Goal: Task Accomplishment & Management: Complete application form

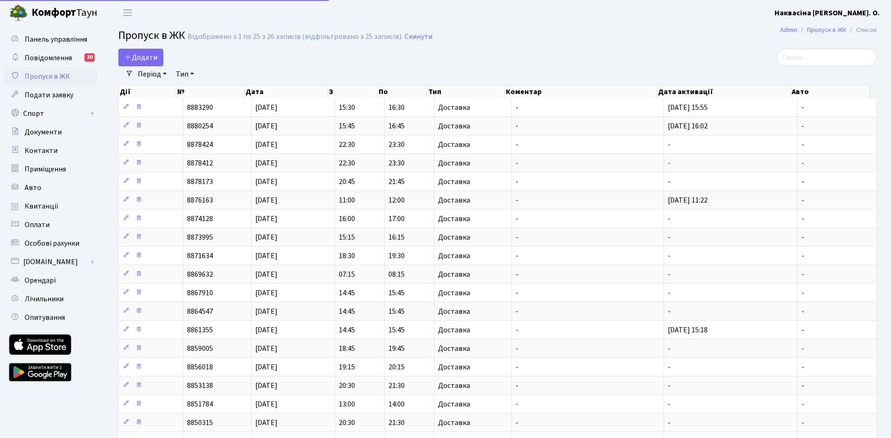
select select "25"
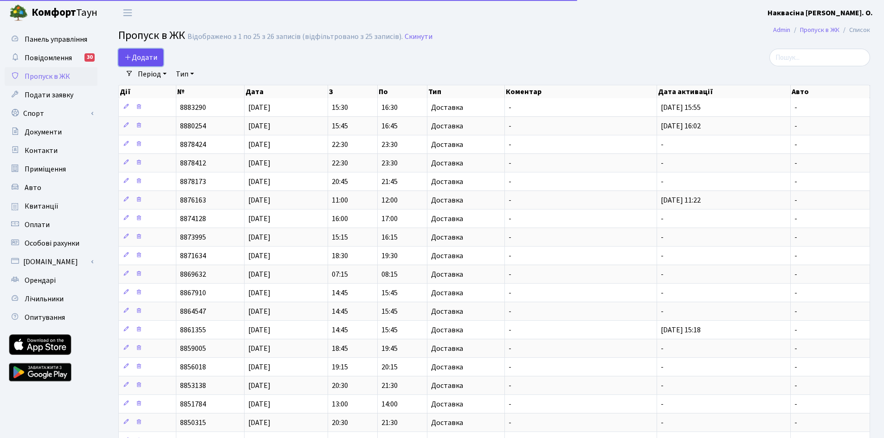
click at [146, 50] on link "Додати" at bounding box center [140, 58] width 45 height 18
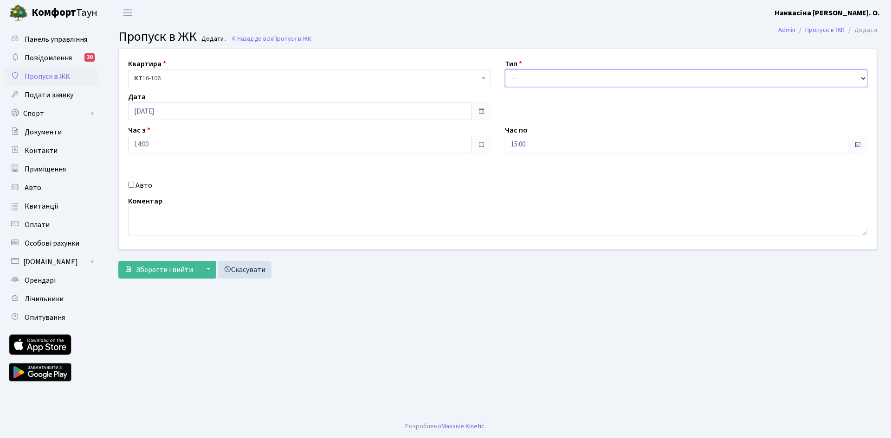
drag, startPoint x: 557, startPoint y: 77, endPoint x: 552, endPoint y: 82, distance: 7.2
click at [557, 77] on select "- Доставка Таксі Гості Сервіс" at bounding box center [686, 79] width 363 height 18
select select "1"
click at [505, 70] on select "- Доставка Таксі Гості Сервіс" at bounding box center [686, 79] width 363 height 18
drag, startPoint x: 131, startPoint y: 287, endPoint x: 135, endPoint y: 277, distance: 10.7
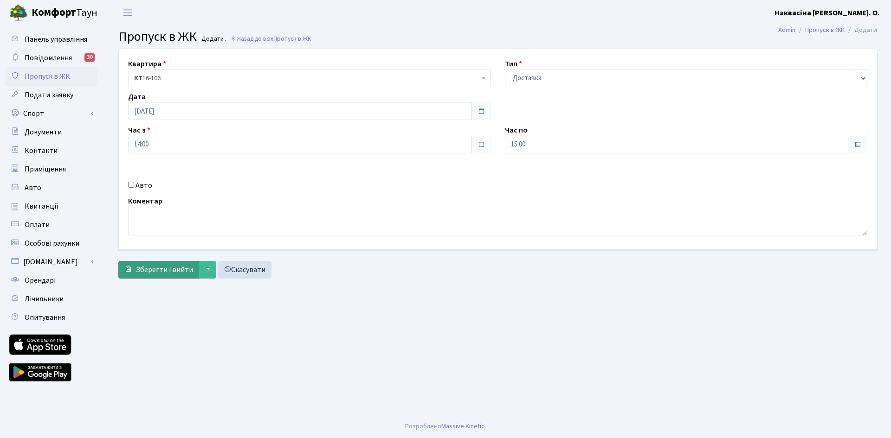
click at [131, 286] on main "Admin Пропуск в ЖК Додати Пропуск в ЖК Додати . Назад до всіх Пропуск в ЖК Квар…" at bounding box center [497, 221] width 786 height 390
click at [137, 274] on span "Зберегти і вийти" at bounding box center [164, 270] width 57 height 10
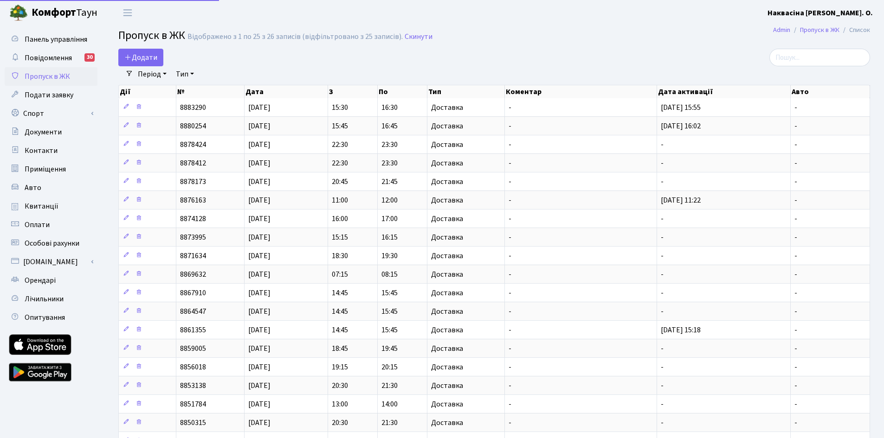
select select "25"
click at [155, 60] on span "Додати" at bounding box center [140, 57] width 33 height 10
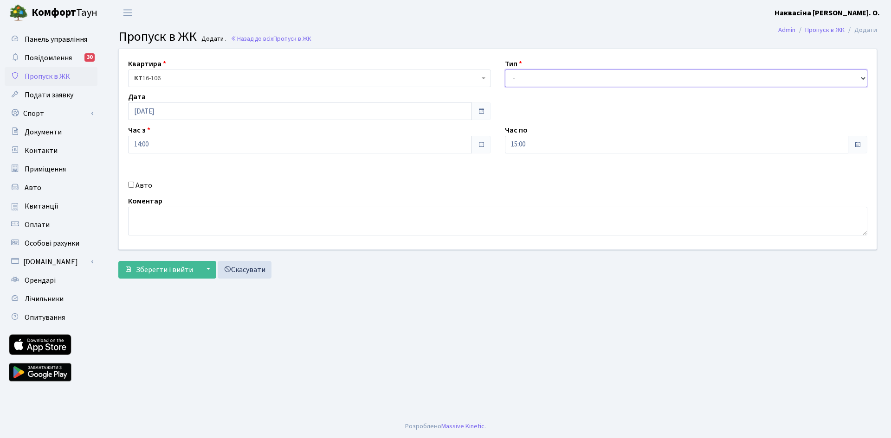
click at [515, 77] on select "- Доставка Таксі Гості Сервіс" at bounding box center [686, 79] width 363 height 18
select select "1"
click at [505, 70] on select "- Доставка Таксі Гості Сервіс" at bounding box center [686, 79] width 363 height 18
click at [152, 265] on span "Зберегти і вийти" at bounding box center [164, 270] width 57 height 10
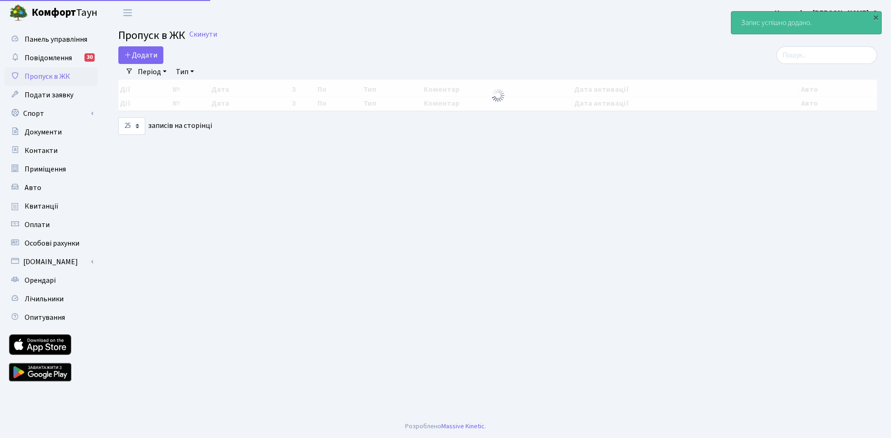
select select "25"
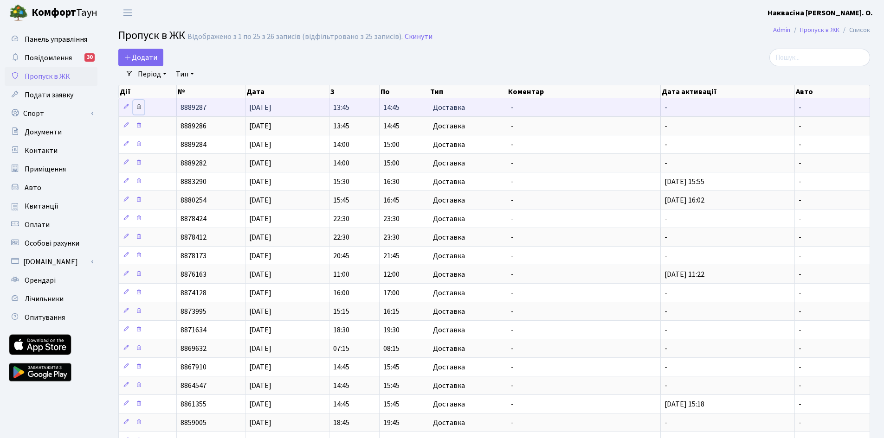
click at [140, 106] on icon at bounding box center [138, 106] width 6 height 6
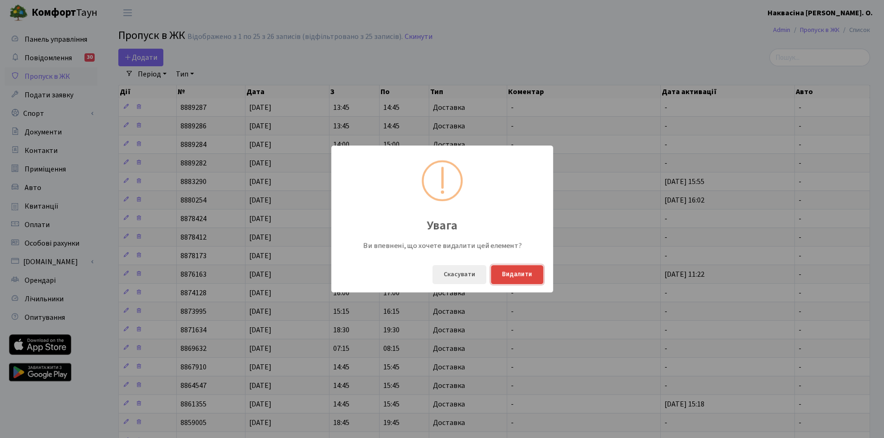
click at [529, 268] on button "Видалити" at bounding box center [517, 274] width 52 height 19
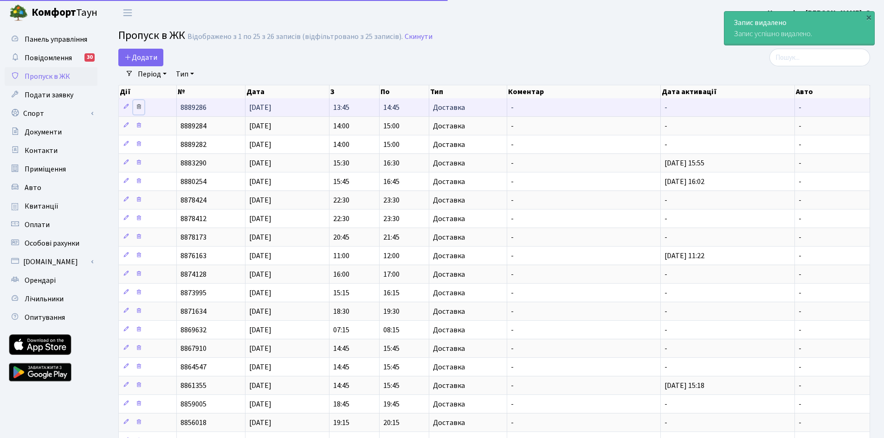
click at [140, 107] on icon at bounding box center [138, 106] width 6 height 6
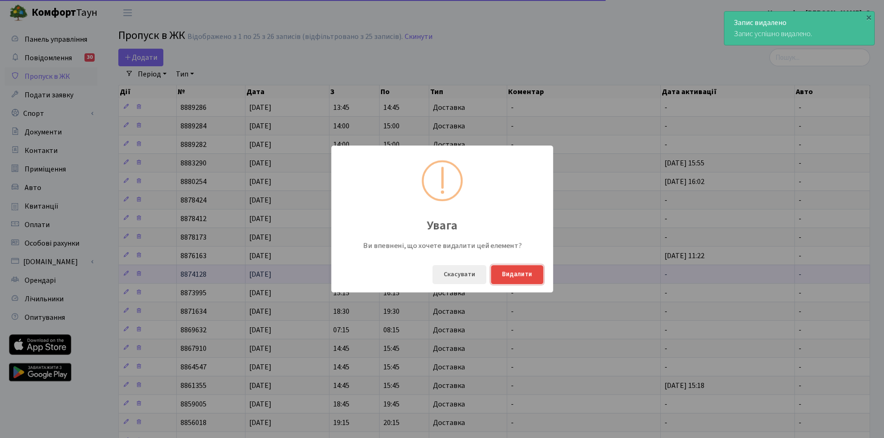
click at [521, 276] on button "Видалити" at bounding box center [517, 274] width 52 height 19
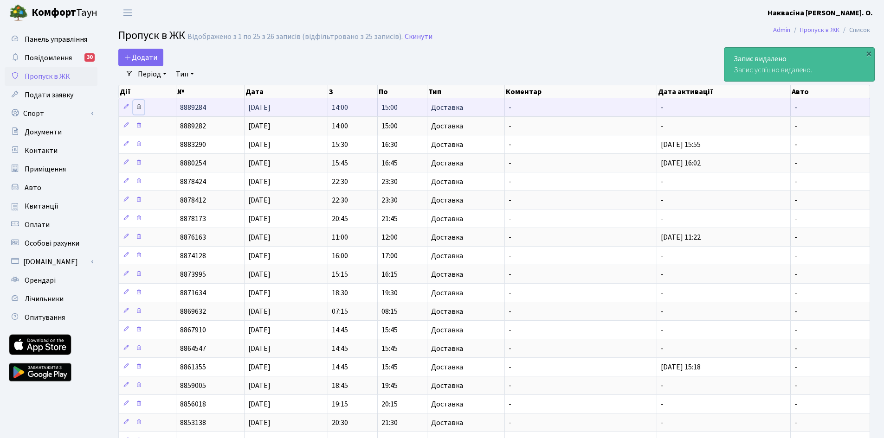
click at [138, 103] on icon at bounding box center [138, 106] width 6 height 6
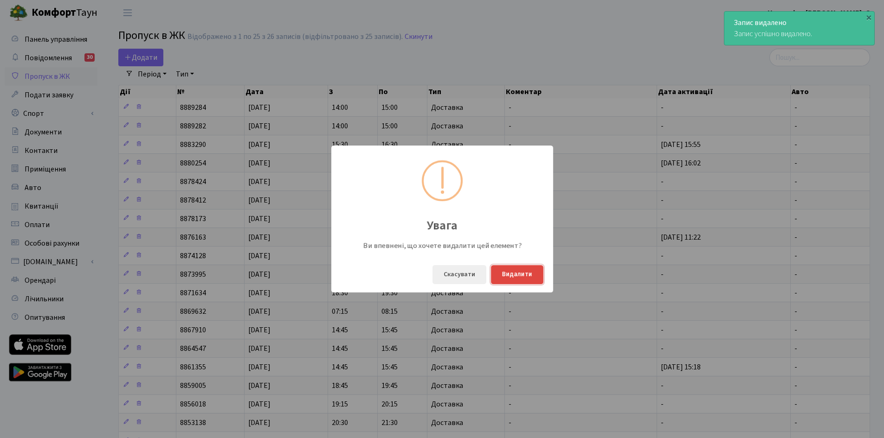
click at [520, 271] on button "Видалити" at bounding box center [517, 274] width 52 height 19
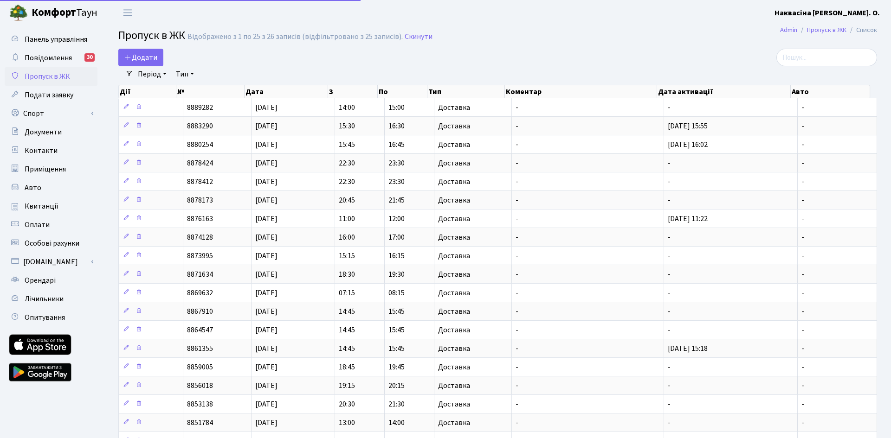
select select "25"
